Goal: Find specific fact: Find specific fact

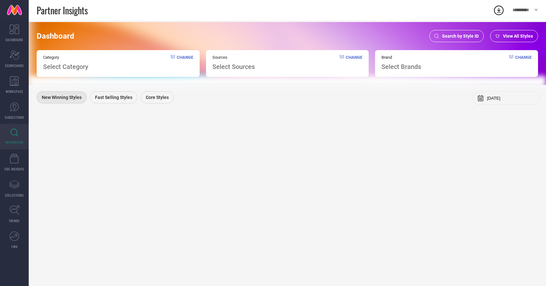
click at [458, 35] on span "Search by Style ID" at bounding box center [460, 35] width 37 height 5
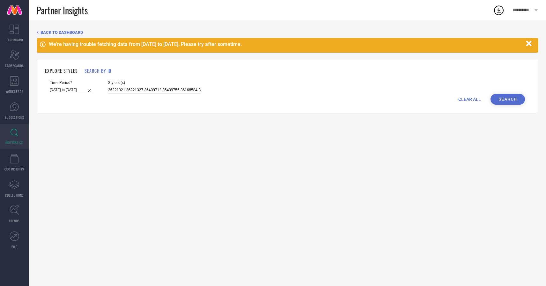
click at [149, 92] on input "36221321 36221327 35409712 35409755 36168584 35409809 36168575 35409965 3541018…" at bounding box center [154, 89] width 92 height 7
click at [151, 89] on input "36221321 36221327 35409712 35409755 36168584 35409809 36168575 35409965 3541018…" at bounding box center [154, 89] width 92 height 7
paste input "36221321 36221327 35409712 35409755 36168584 35409809 36168575 35409965 3541018…"
type input "36221321 36221327 35409712 35409755 36168584 35409809 36168575 35409965 3541018…"
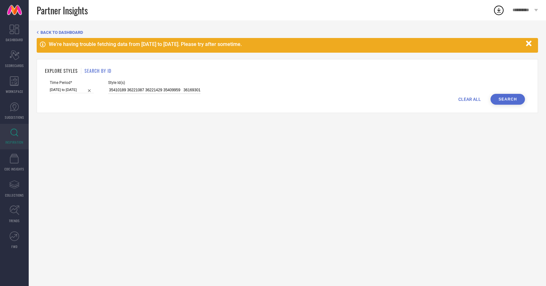
select select "2"
select select "2025"
select select "3"
select select "2025"
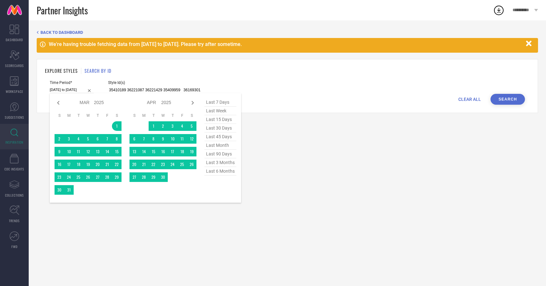
click at [74, 89] on input "[DATE] to [DATE]" at bounding box center [72, 89] width 44 height 7
type input "36221321 36221327 35409712 35409755 36168584 35409809 36168575 35409965 3541018…"
click at [218, 170] on span "last 6 months" at bounding box center [220, 171] width 32 height 9
type input "[DATE] to [DATE]"
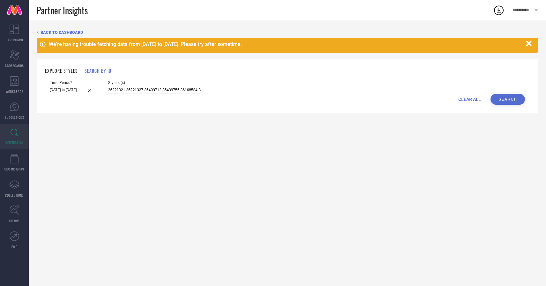
click at [509, 97] on button "Search" at bounding box center [507, 99] width 34 height 11
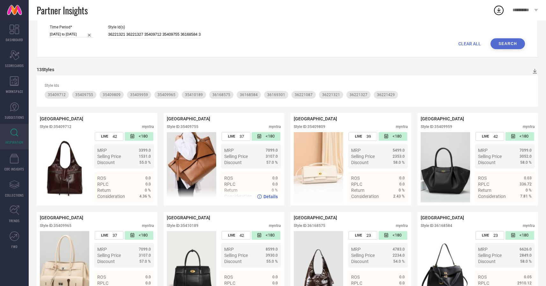
scroll to position [58, 0]
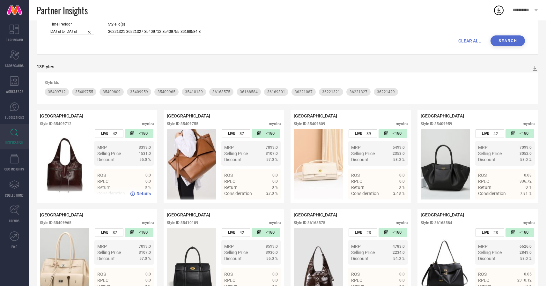
click at [65, 124] on div "Style ID: 35409712" at bounding box center [56, 123] width 32 height 4
copy div "35409712"
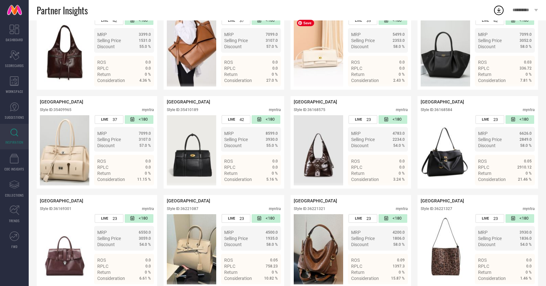
scroll to position [179, 0]
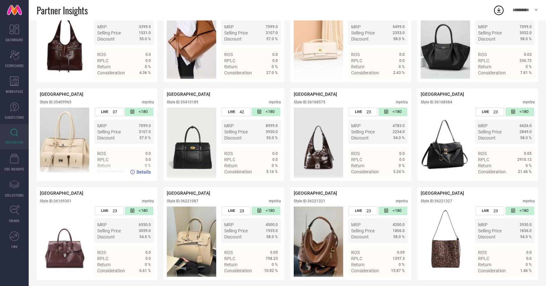
click at [59, 100] on div "Style ID: 35409965" at bounding box center [56, 102] width 32 height 4
copy div "35409965"
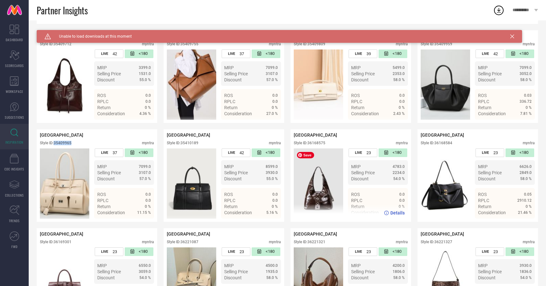
scroll to position [134, 0]
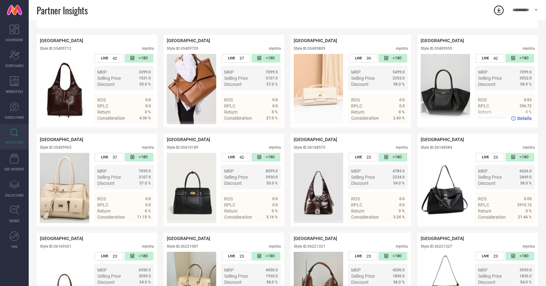
click at [444, 48] on div "Style ID: 35409959" at bounding box center [437, 48] width 32 height 4
copy div "35409959"
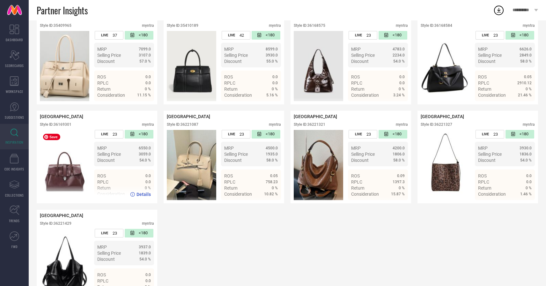
scroll to position [258, 0]
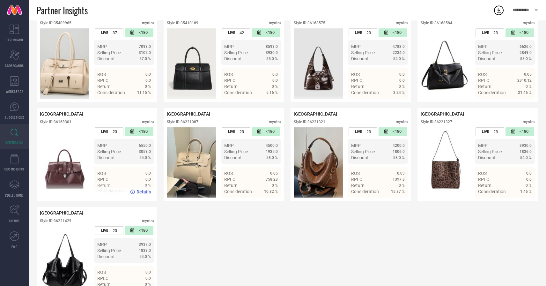
click at [64, 124] on div "Style ID: 36169301" at bounding box center [56, 122] width 32 height 4
copy div "36169301"
